Goal: Register for event/course

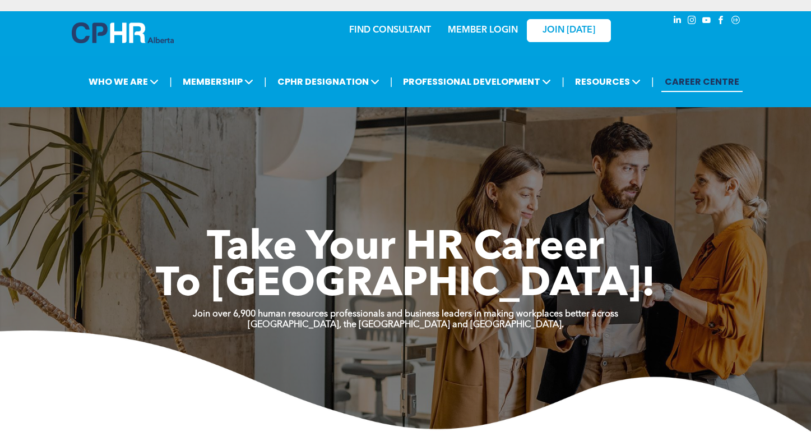
click at [497, 33] on link "MEMBER LOGIN" at bounding box center [483, 30] width 70 height 9
click at [499, 36] on div "MEMBER LOGIN" at bounding box center [482, 27] width 73 height 20
click at [499, 29] on link "MEMBER LOGIN" at bounding box center [483, 30] width 70 height 9
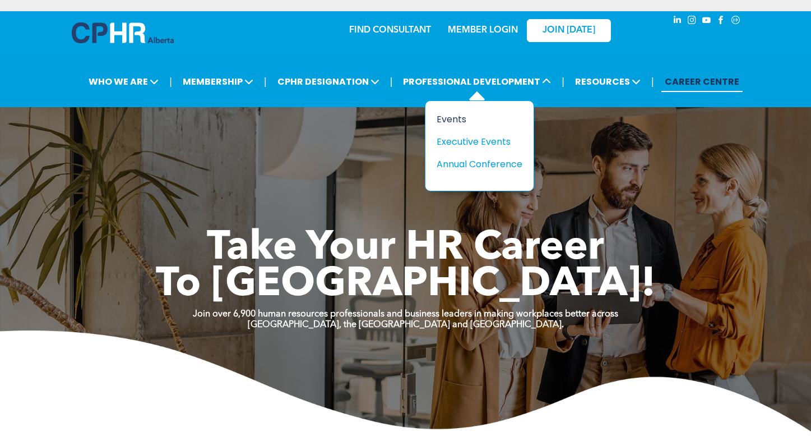
click at [459, 116] on div "Events" at bounding box center [475, 119] width 77 height 14
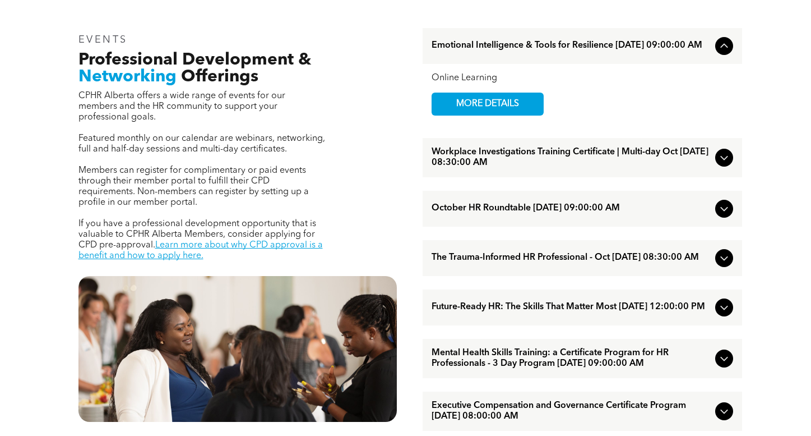
scroll to position [374, 0]
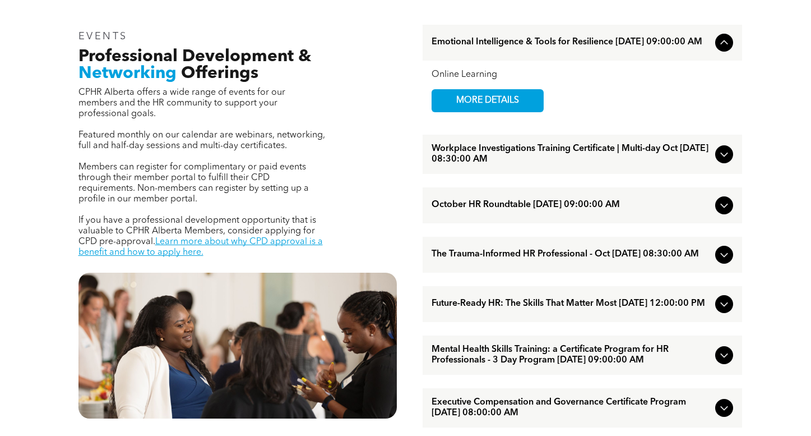
click at [721, 160] on icon at bounding box center [723, 153] width 13 height 13
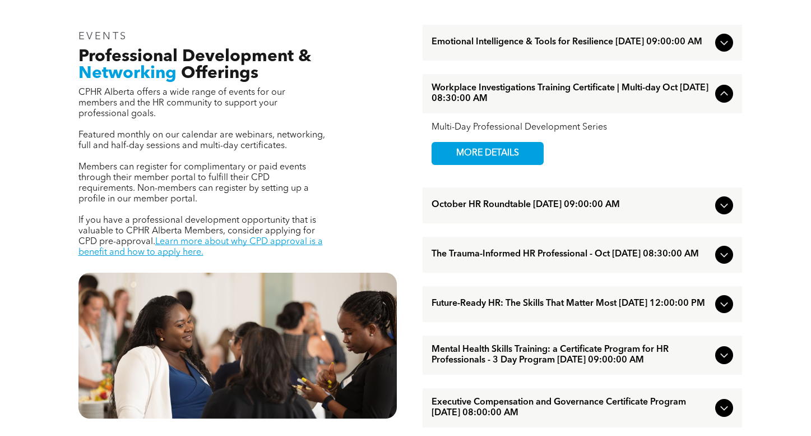
click at [725, 209] on icon at bounding box center [723, 204] width 13 height 13
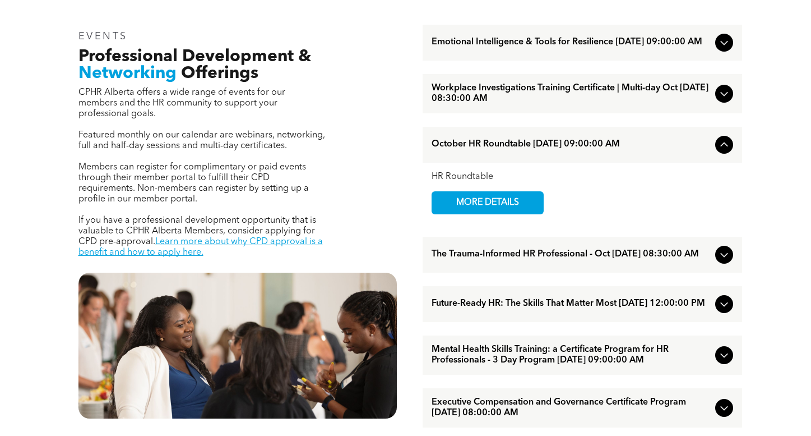
click at [723, 151] on icon at bounding box center [723, 144] width 13 height 13
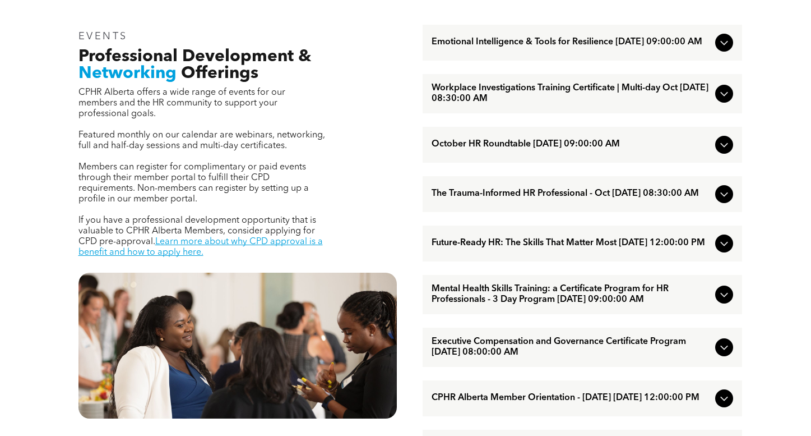
click at [521, 303] on span "Mental Health Skills Training: a Certificate Program for HR Professionals - 3 D…" at bounding box center [571, 294] width 279 height 21
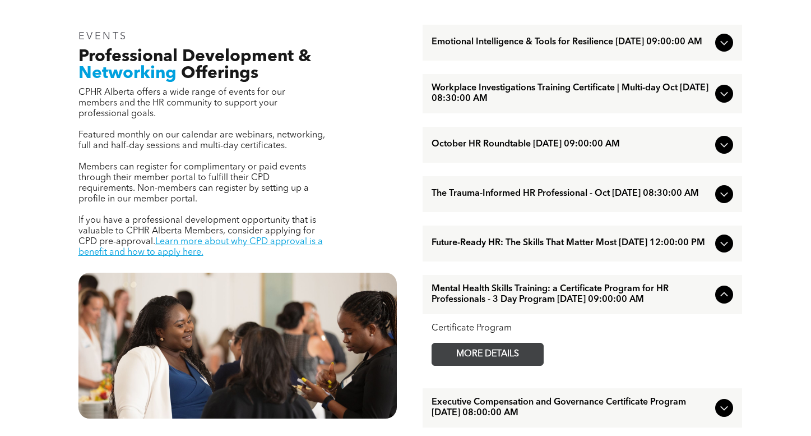
click at [484, 358] on span "MORE DETAILS" at bounding box center [487, 354] width 89 height 22
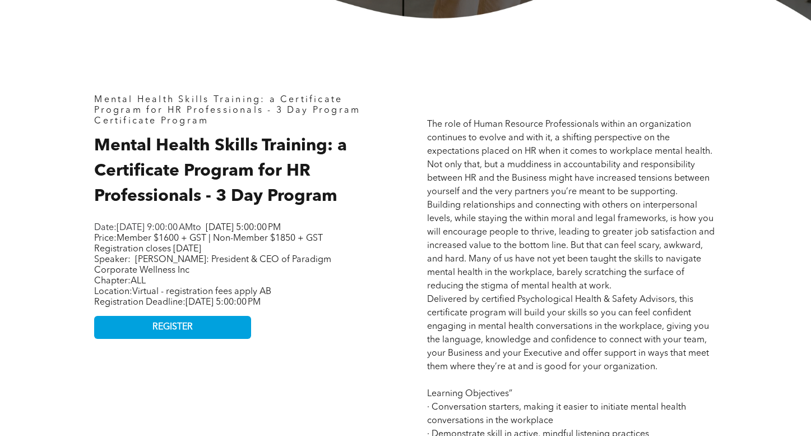
scroll to position [432, 0]
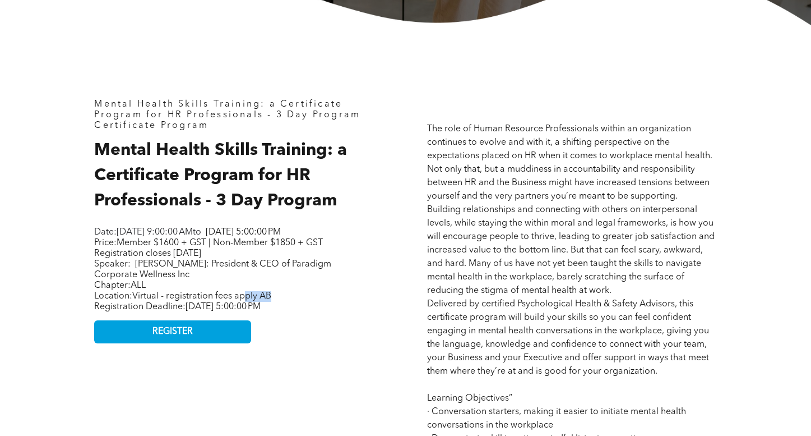
drag, startPoint x: 293, startPoint y: 306, endPoint x: 243, endPoint y: 304, distance: 50.5
click at [243, 306] on p "Location: Virtual - registration fees apply AB Registration Deadline: [DATE] 5:…" at bounding box center [234, 301] width 280 height 21
click at [261, 311] on span "Wednesday, October 15, 2025, 5:00:00 PM" at bounding box center [223, 306] width 75 height 9
